Goal: Task Accomplishment & Management: Use online tool/utility

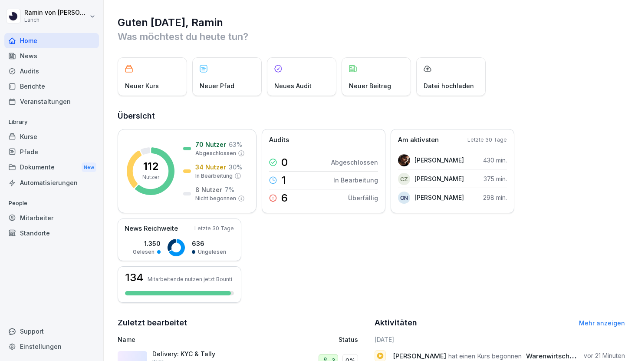
click at [53, 138] on div "Kurse" at bounding box center [51, 136] width 95 height 15
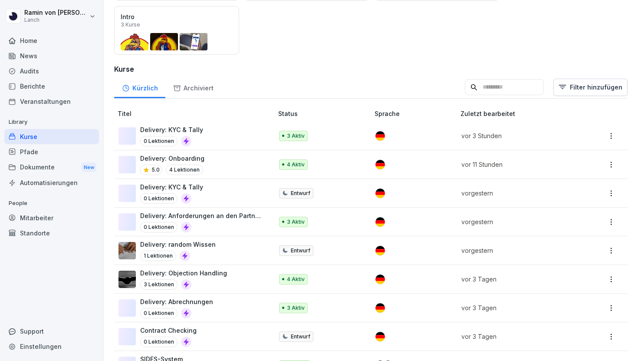
scroll to position [168, 0]
click at [210, 274] on p "Delivery: Objection Handling" at bounding box center [183, 272] width 87 height 9
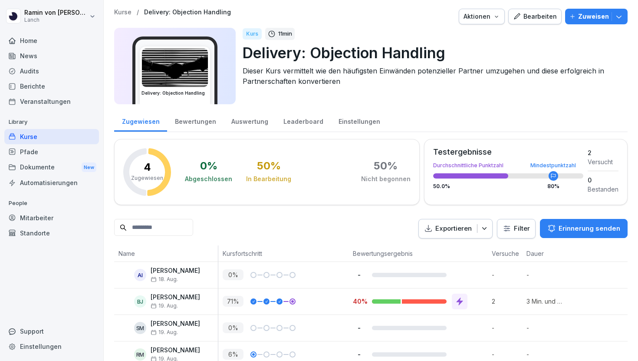
click at [534, 18] on div "Bearbeiten" at bounding box center [535, 17] width 44 height 10
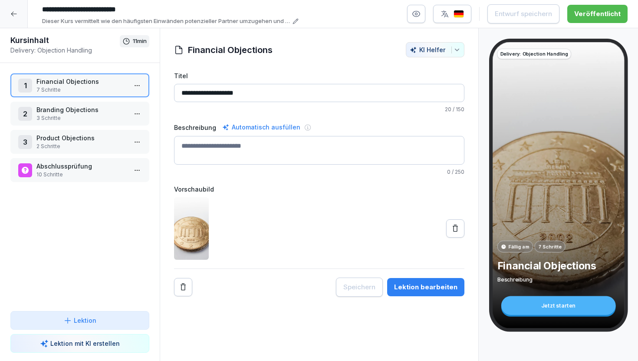
click at [82, 173] on p "10 Schritte" at bounding box center [81, 175] width 90 height 8
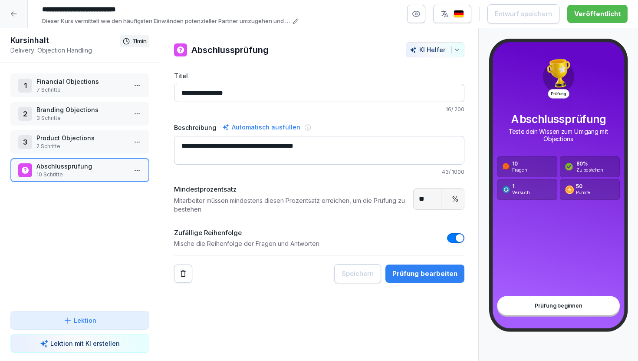
click at [421, 273] on div "Prüfung bearbeiten" at bounding box center [424, 274] width 65 height 10
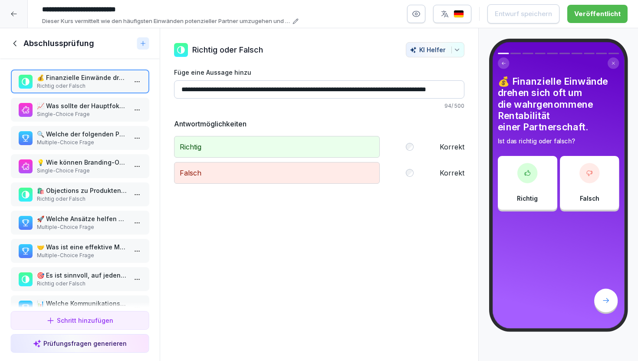
click at [92, 110] on p "Single-Choice Frage" at bounding box center [81, 114] width 90 height 8
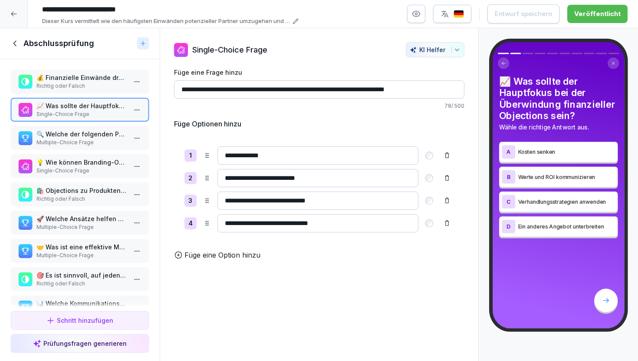
click at [445, 203] on icon at bounding box center [447, 200] width 7 height 7
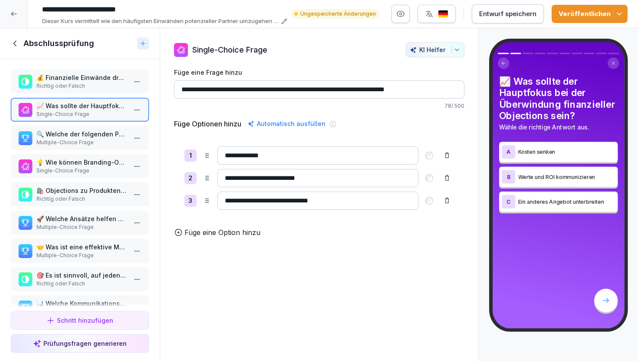
click at [91, 144] on p "Multiple-Choice Frage" at bounding box center [81, 142] width 90 height 8
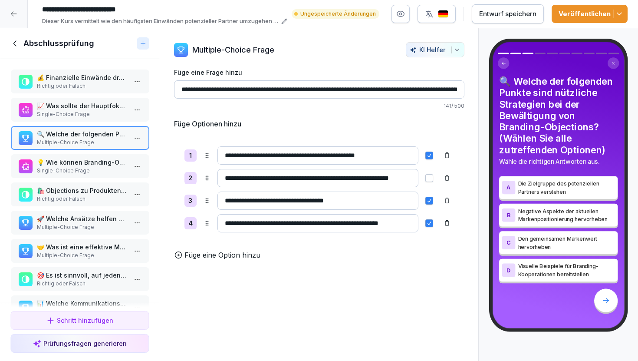
click at [85, 167] on p "Single-Choice Frage" at bounding box center [81, 171] width 90 height 8
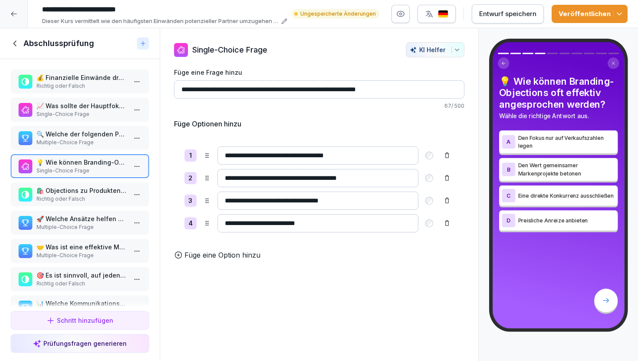
click at [92, 197] on p "Richtig oder Falsch" at bounding box center [81, 199] width 90 height 8
